Goal: Information Seeking & Learning: Learn about a topic

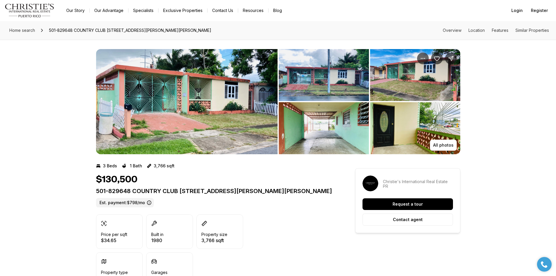
click at [240, 106] on img "View image gallery" at bounding box center [187, 101] width 182 height 105
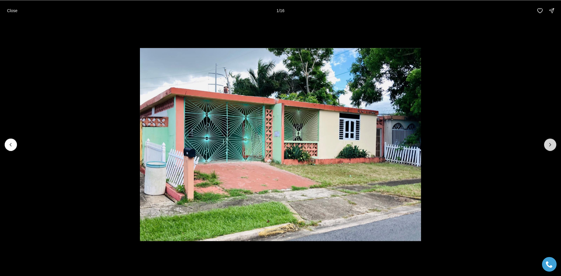
click at [551, 146] on icon "Next slide" at bounding box center [550, 145] width 6 height 6
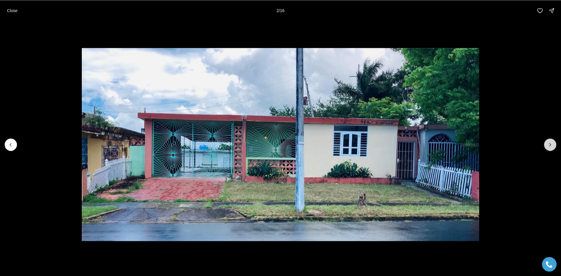
click at [551, 146] on icon "Next slide" at bounding box center [550, 145] width 6 height 6
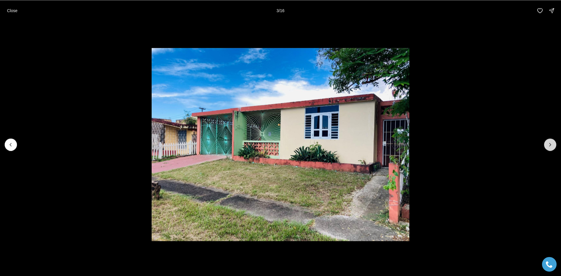
click at [551, 146] on icon "Next slide" at bounding box center [550, 145] width 6 height 6
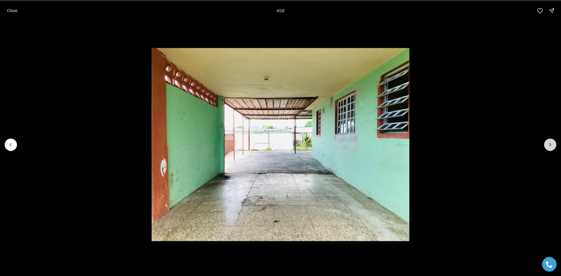
click at [551, 146] on icon "Next slide" at bounding box center [550, 145] width 6 height 6
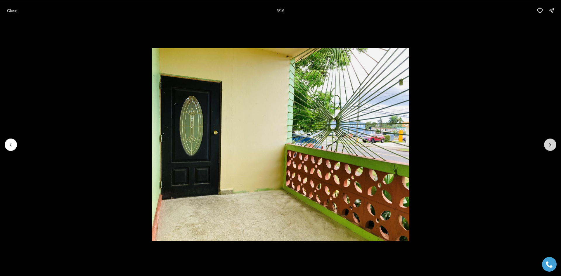
click at [551, 146] on icon "Next slide" at bounding box center [550, 145] width 6 height 6
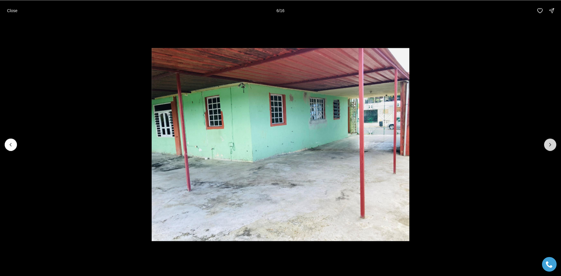
click at [551, 146] on icon "Next slide" at bounding box center [550, 145] width 6 height 6
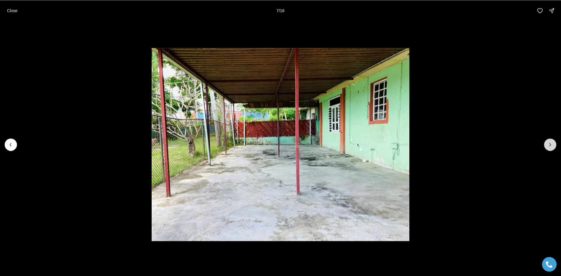
click at [551, 146] on icon "Next slide" at bounding box center [550, 145] width 6 height 6
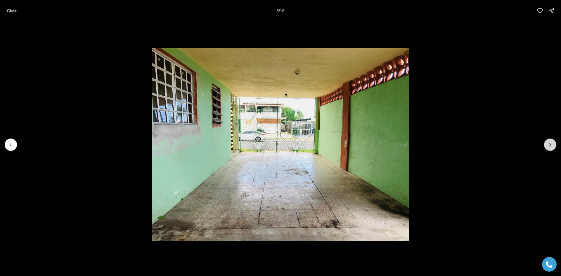
click at [551, 146] on icon "Next slide" at bounding box center [550, 145] width 6 height 6
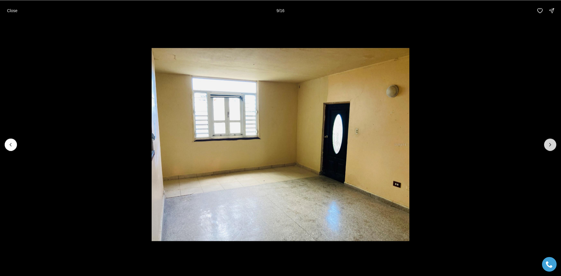
click at [551, 146] on icon "Next slide" at bounding box center [550, 145] width 6 height 6
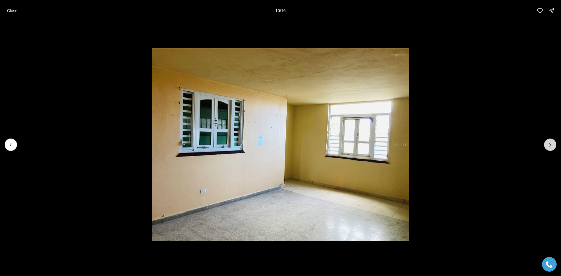
click at [551, 146] on icon "Next slide" at bounding box center [550, 145] width 6 height 6
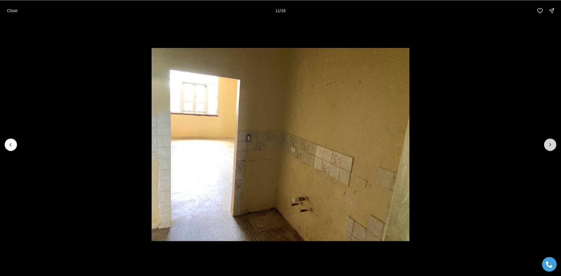
click at [551, 146] on icon "Next slide" at bounding box center [550, 145] width 6 height 6
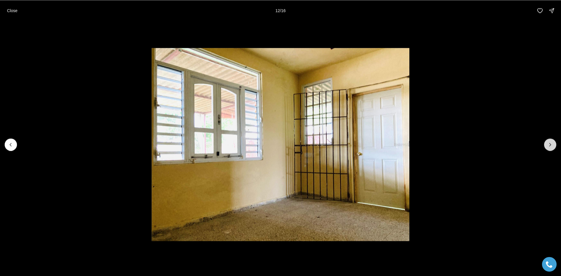
click at [551, 146] on icon "Next slide" at bounding box center [550, 145] width 6 height 6
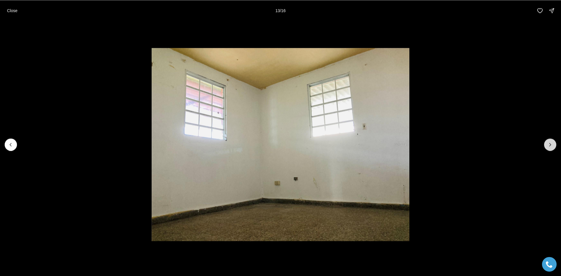
click at [551, 146] on icon "Next slide" at bounding box center [550, 145] width 6 height 6
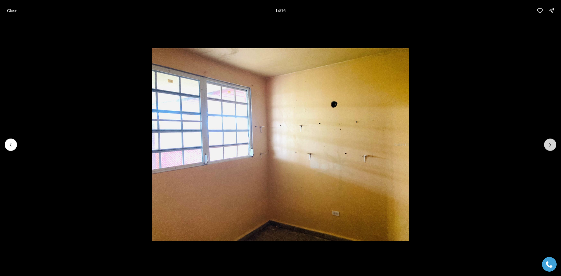
click at [551, 146] on icon "Next slide" at bounding box center [550, 145] width 6 height 6
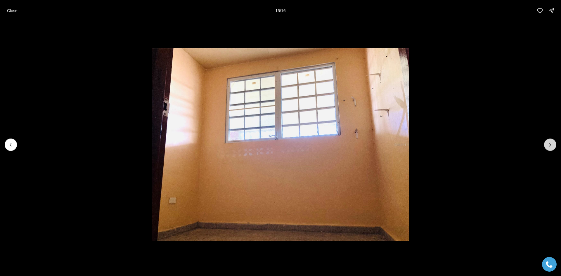
click at [551, 146] on icon "Next slide" at bounding box center [550, 145] width 6 height 6
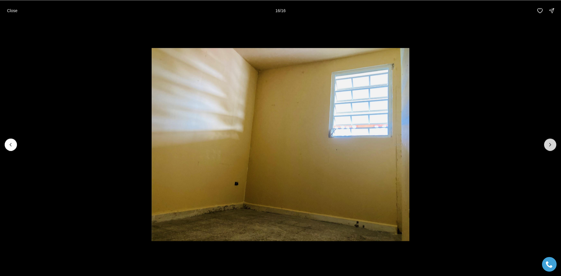
click at [551, 146] on div at bounding box center [550, 144] width 12 height 12
click at [547, 146] on div at bounding box center [550, 144] width 12 height 12
click at [9, 12] on p "Close" at bounding box center [12, 10] width 11 height 5
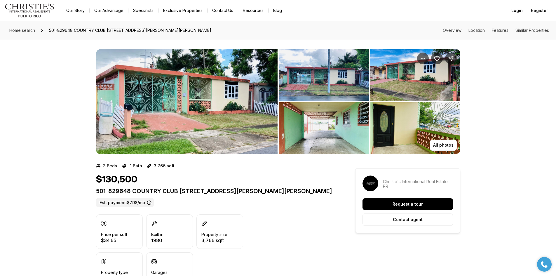
click at [416, 77] on img "View image gallery" at bounding box center [415, 75] width 90 height 52
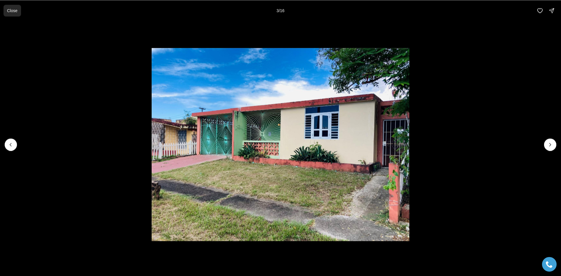
click at [16, 11] on p "Close" at bounding box center [12, 10] width 11 height 5
